Goal: Task Accomplishment & Management: Manage account settings

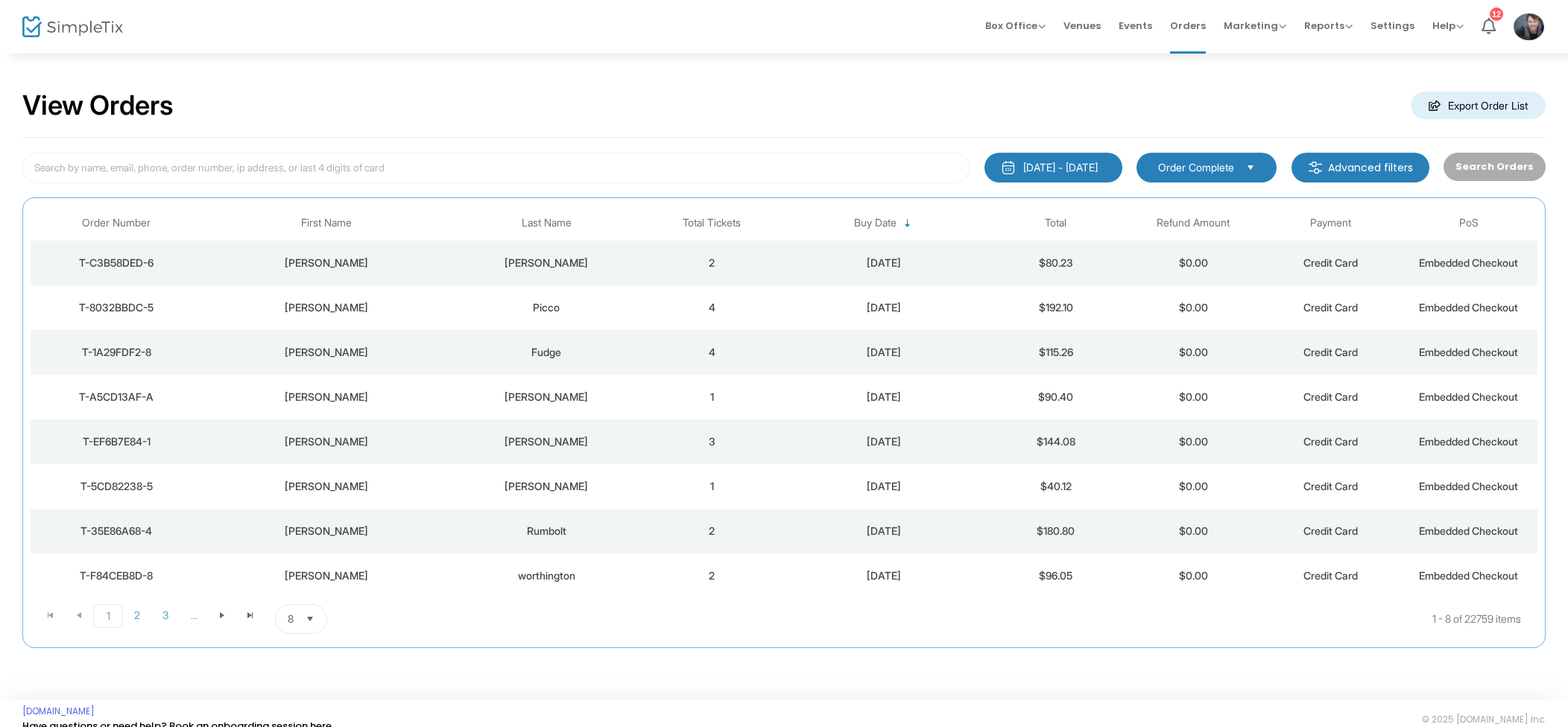
drag, startPoint x: 761, startPoint y: 261, endPoint x: 782, endPoint y: 268, distance: 22.1
click at [761, 261] on td "2" at bounding box center [712, 262] width 138 height 44
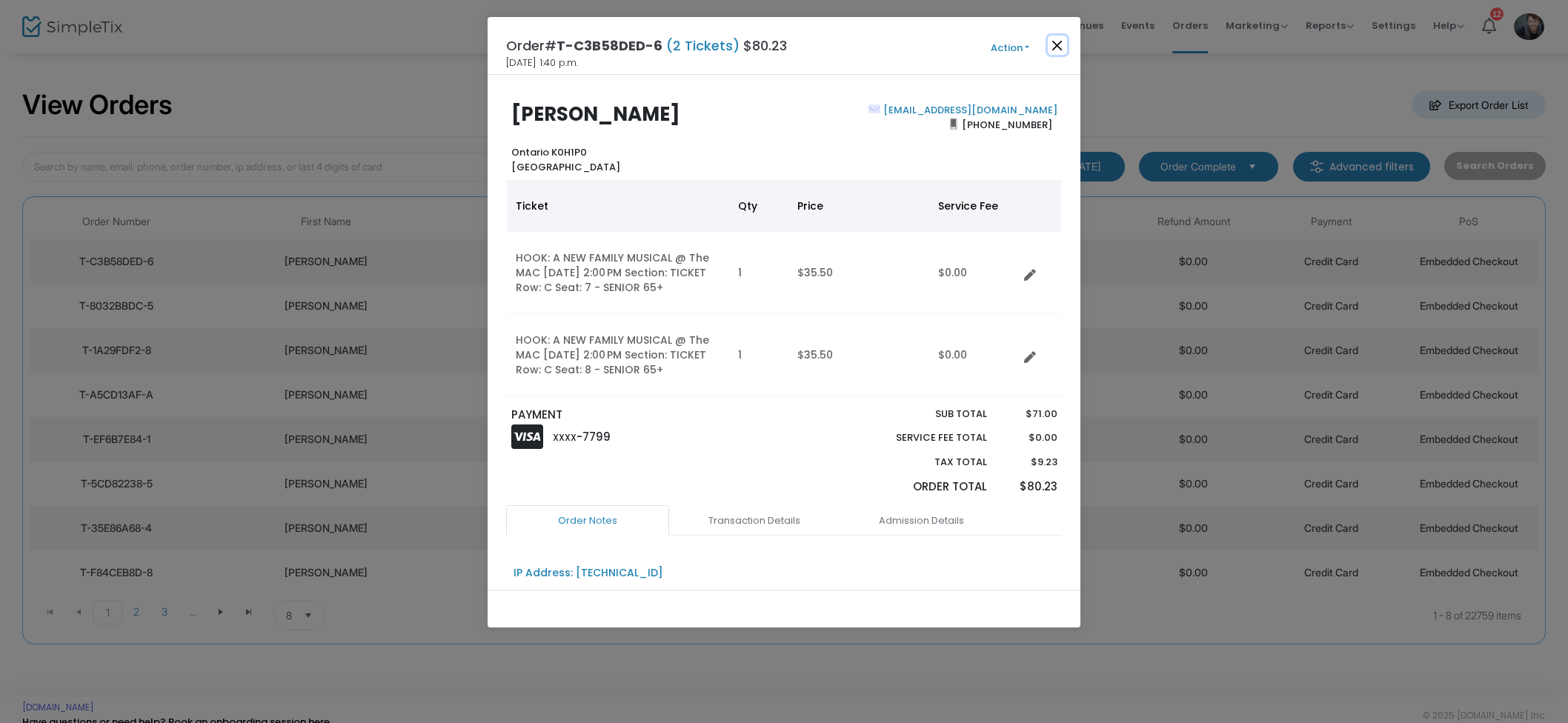
click at [1058, 50] on button "Close" at bounding box center [1058, 45] width 19 height 19
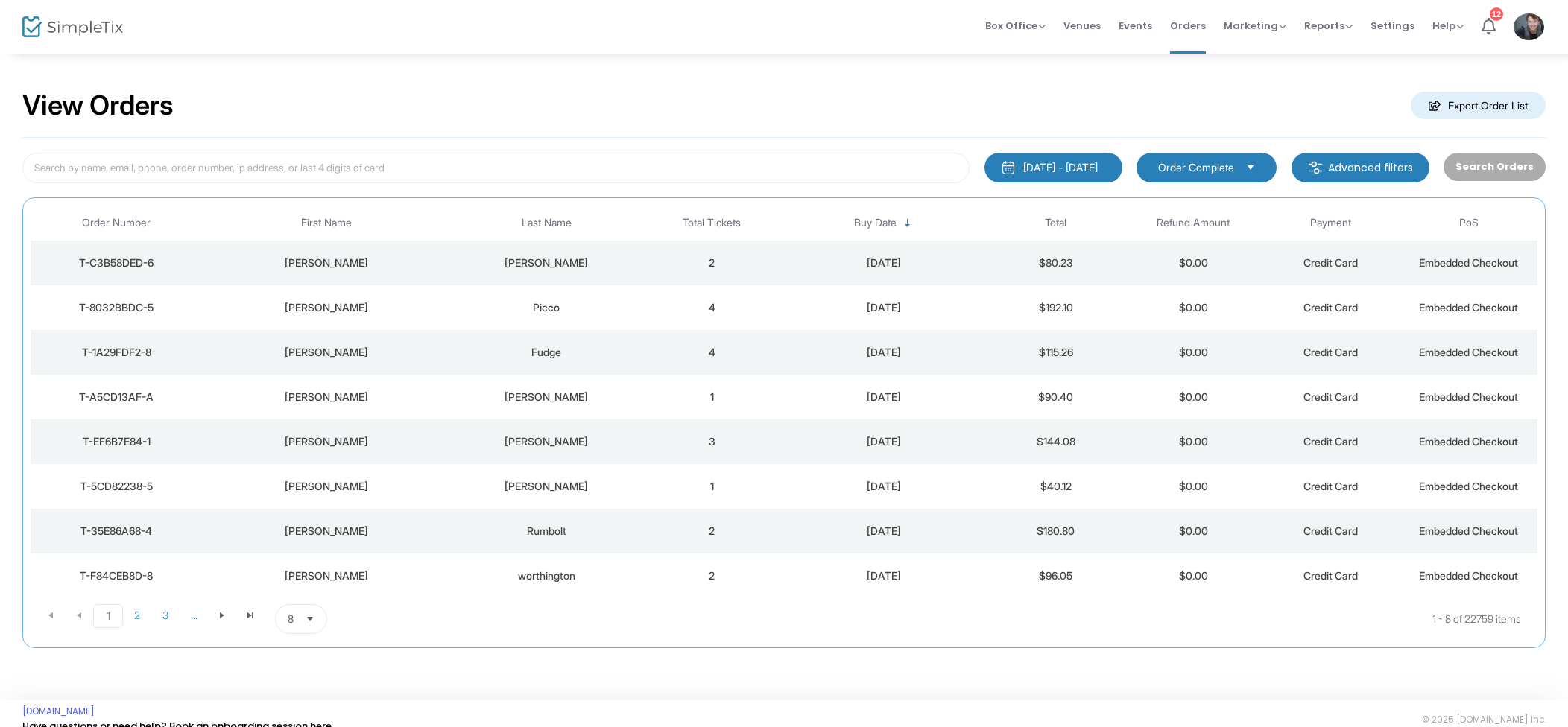
click at [721, 295] on td "4" at bounding box center [712, 307] width 138 height 44
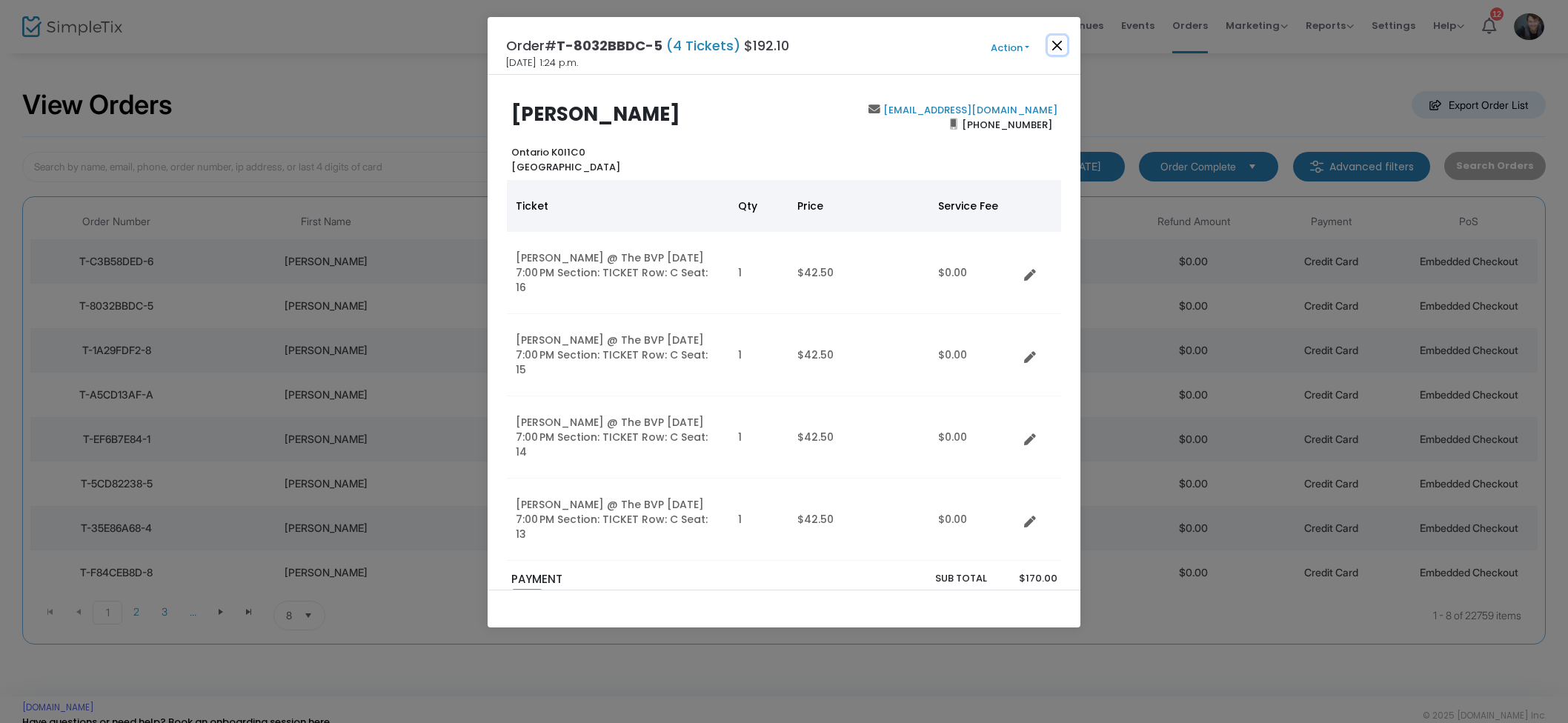
click at [1058, 47] on button "Close" at bounding box center [1058, 45] width 19 height 19
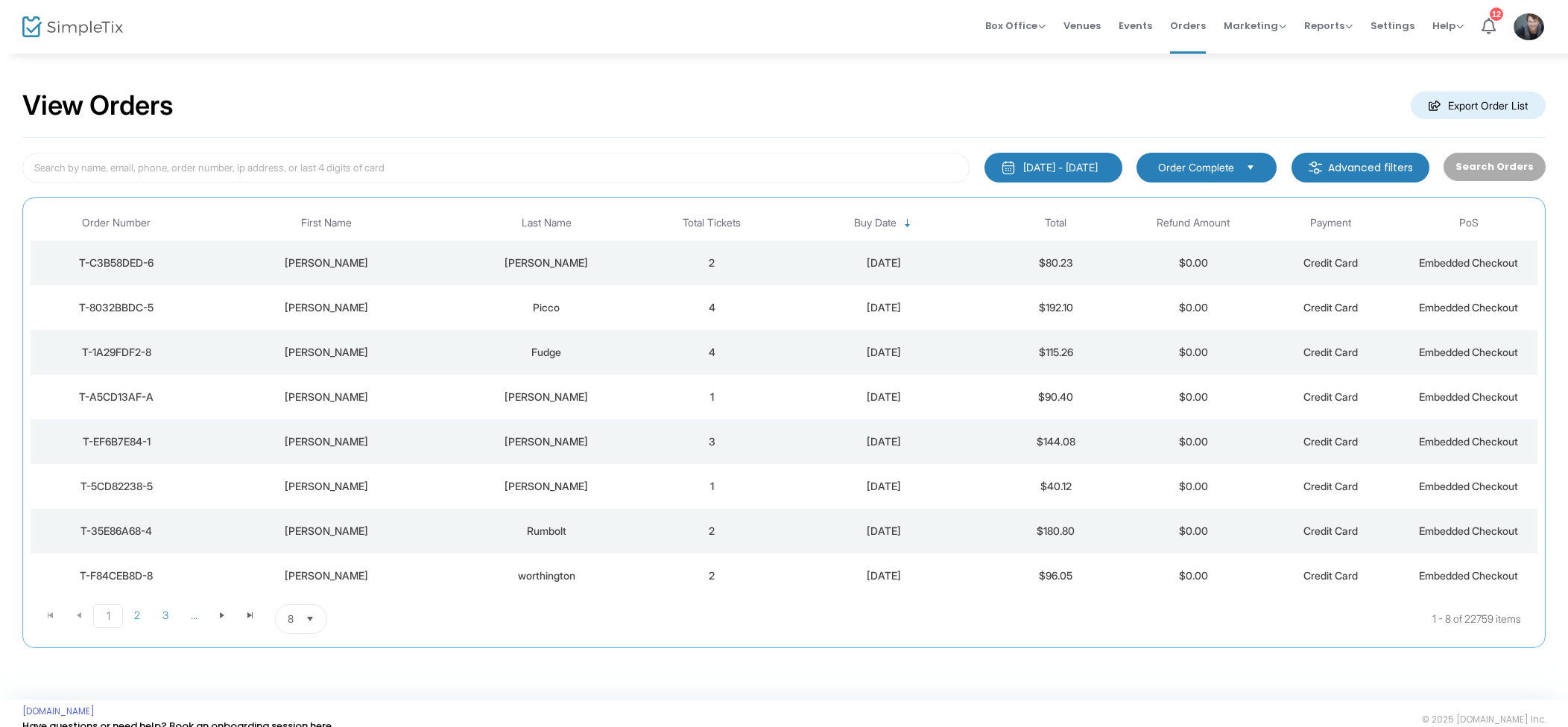
click at [730, 346] on td "4" at bounding box center [712, 352] width 138 height 44
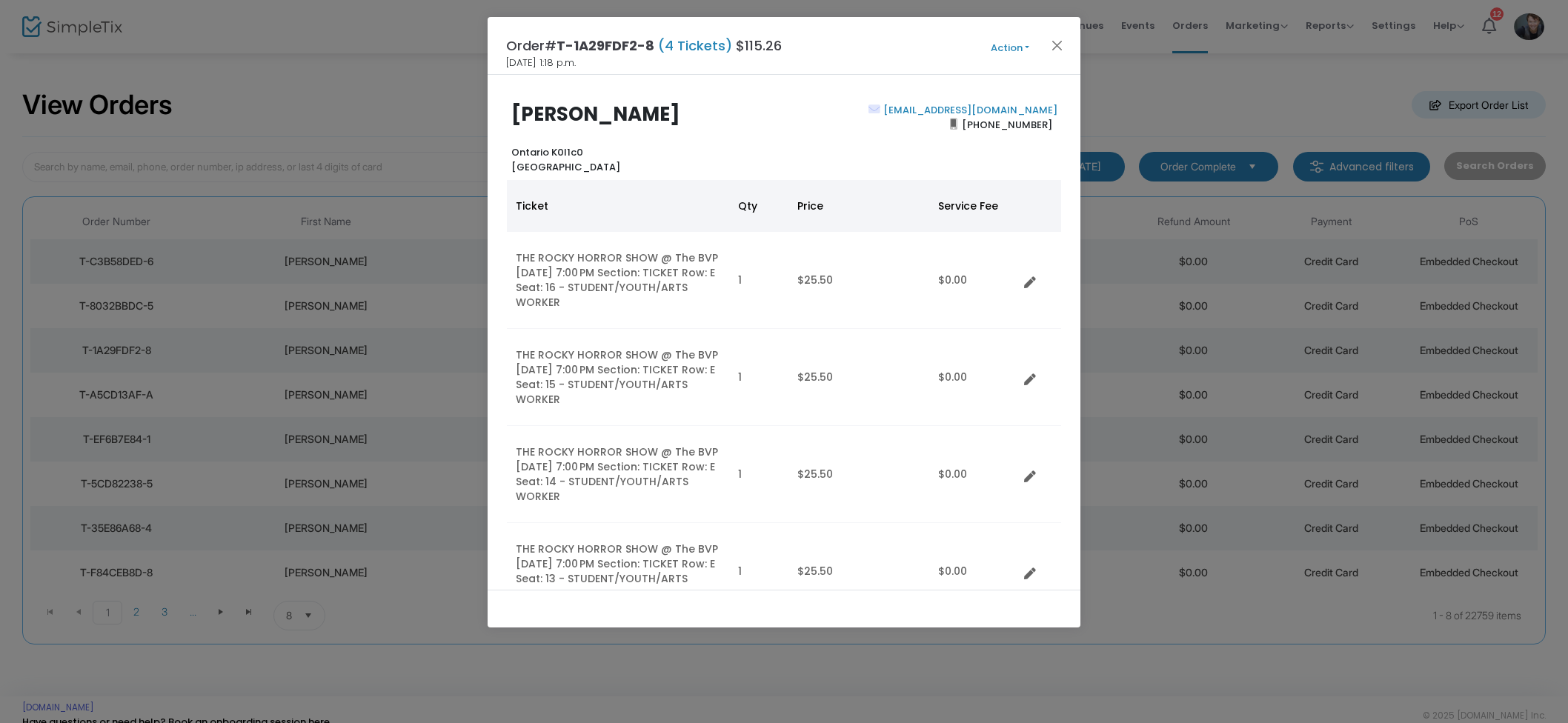
click at [1067, 43] on span "Action Mark Admitted Edit Order Edit Attendee Details Add Another Ticket Change…" at bounding box center [1038, 46] width 85 height 16
click at [1064, 45] on button "Close" at bounding box center [1058, 45] width 19 height 19
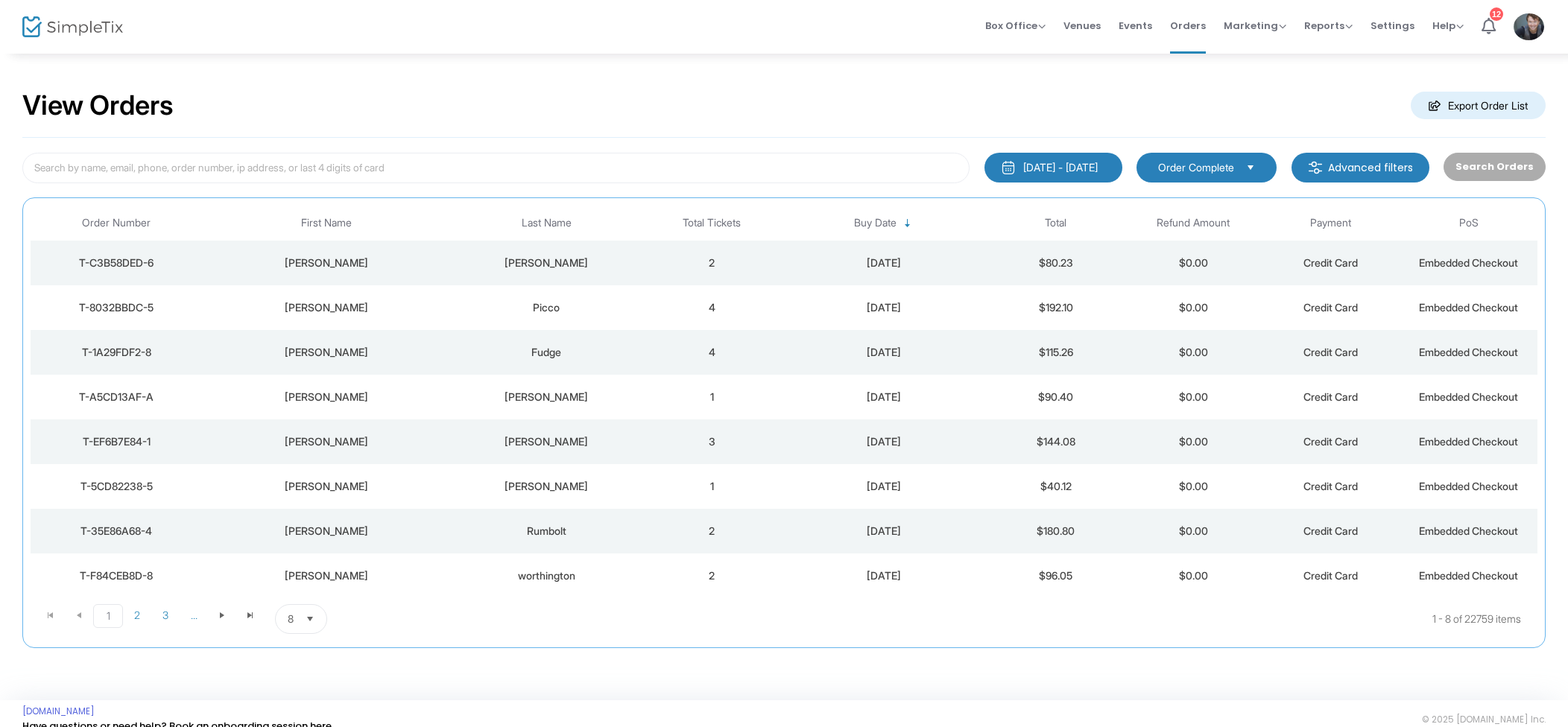
click at [751, 397] on td "1" at bounding box center [712, 396] width 138 height 44
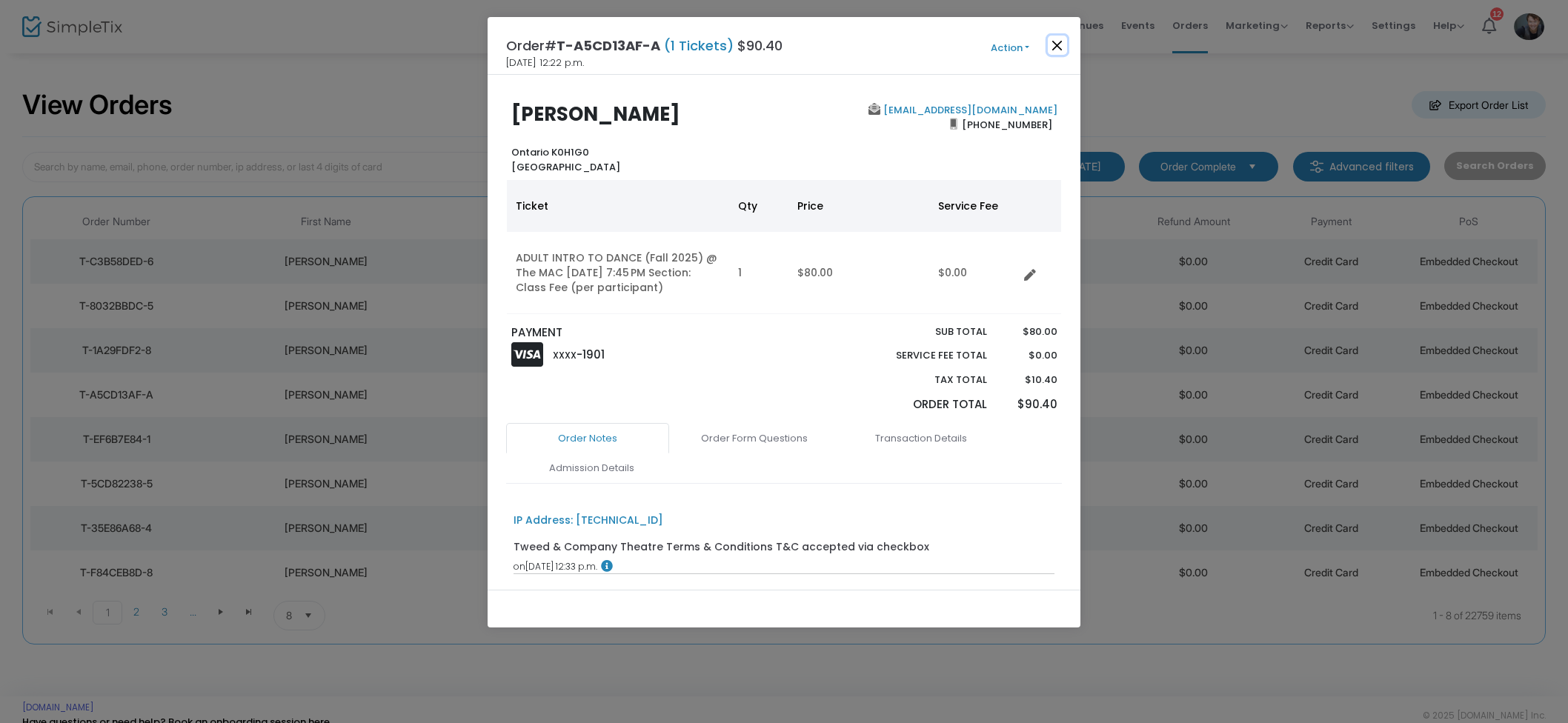
click at [1058, 40] on button "Close" at bounding box center [1058, 45] width 19 height 19
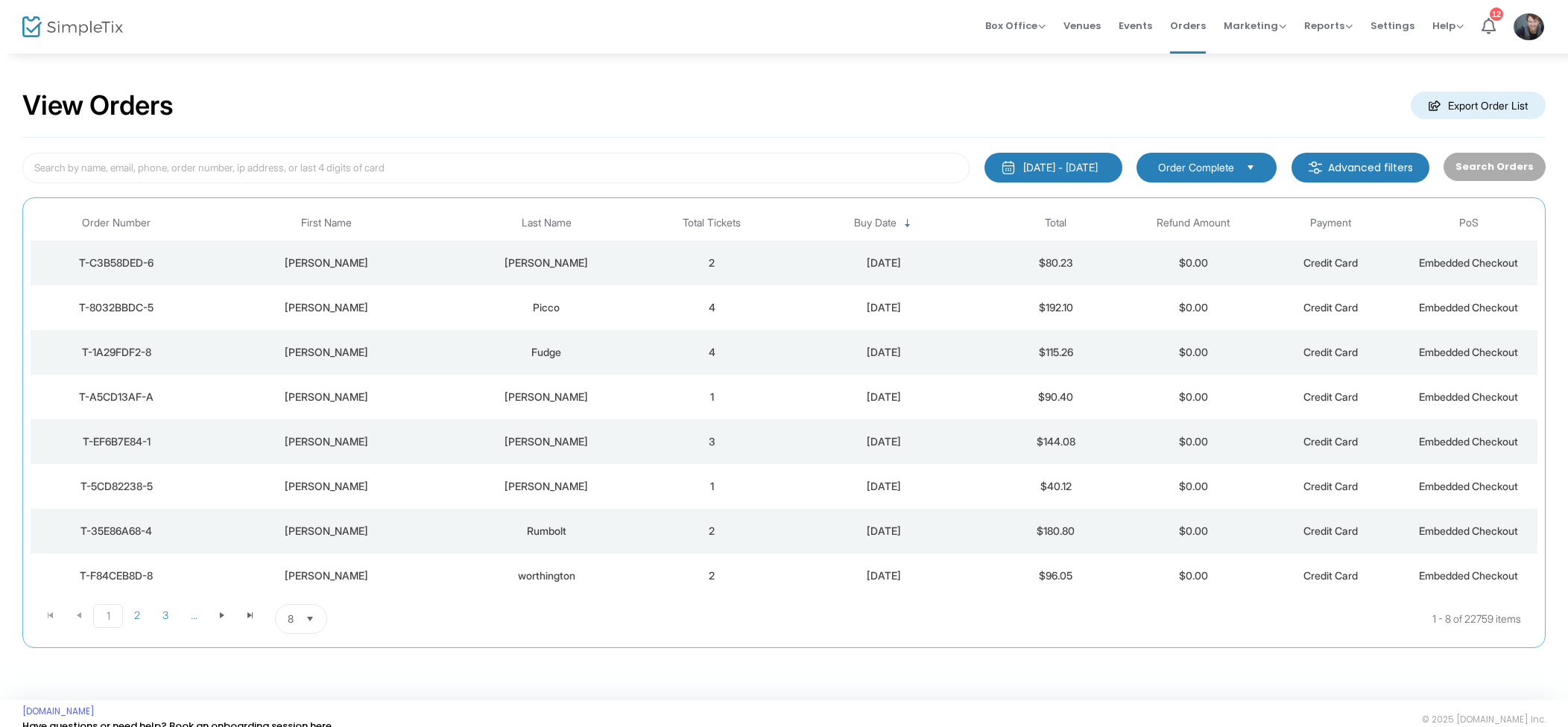
click at [817, 438] on div "[DATE]" at bounding box center [884, 441] width 199 height 15
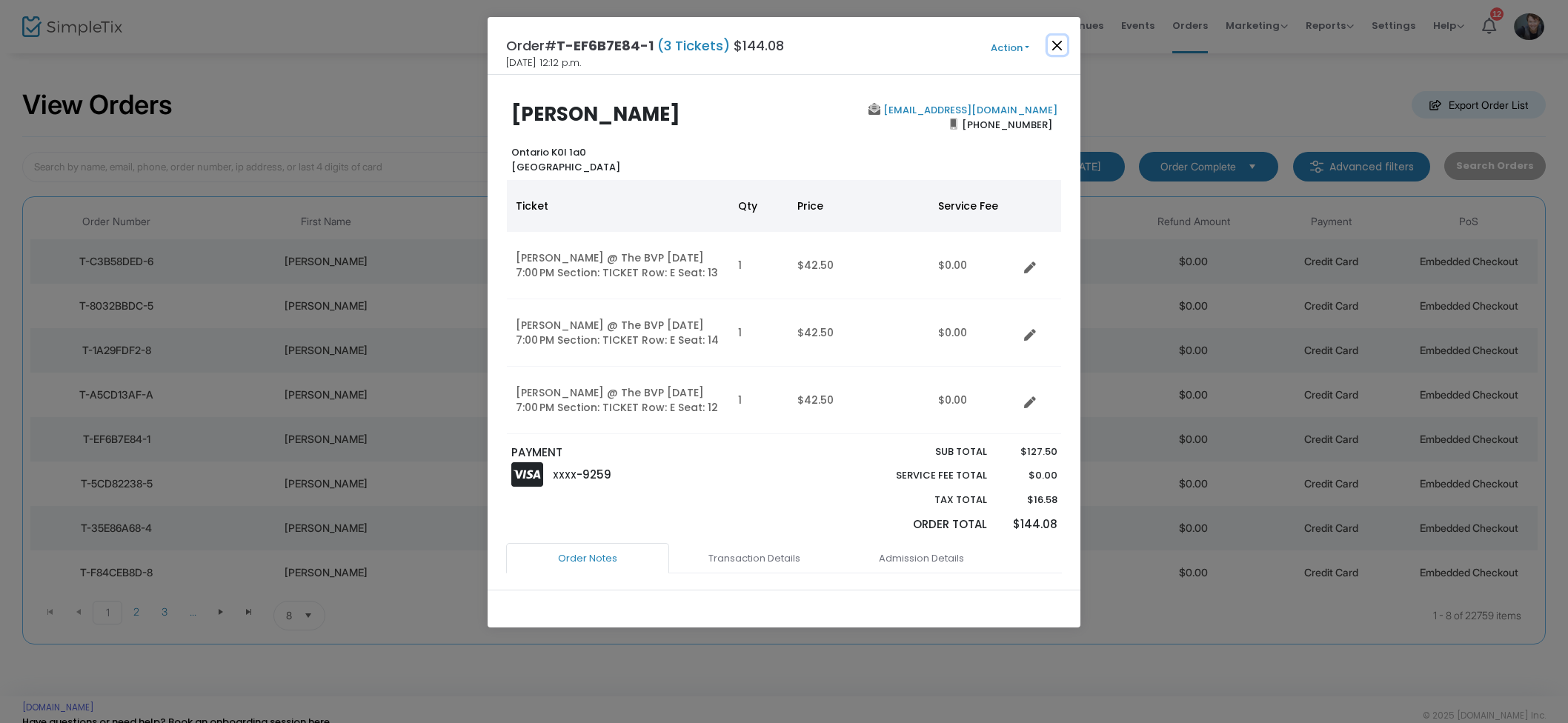
click at [1058, 46] on button "Close" at bounding box center [1058, 45] width 19 height 19
